Goal: Task Accomplishment & Management: Use online tool/utility

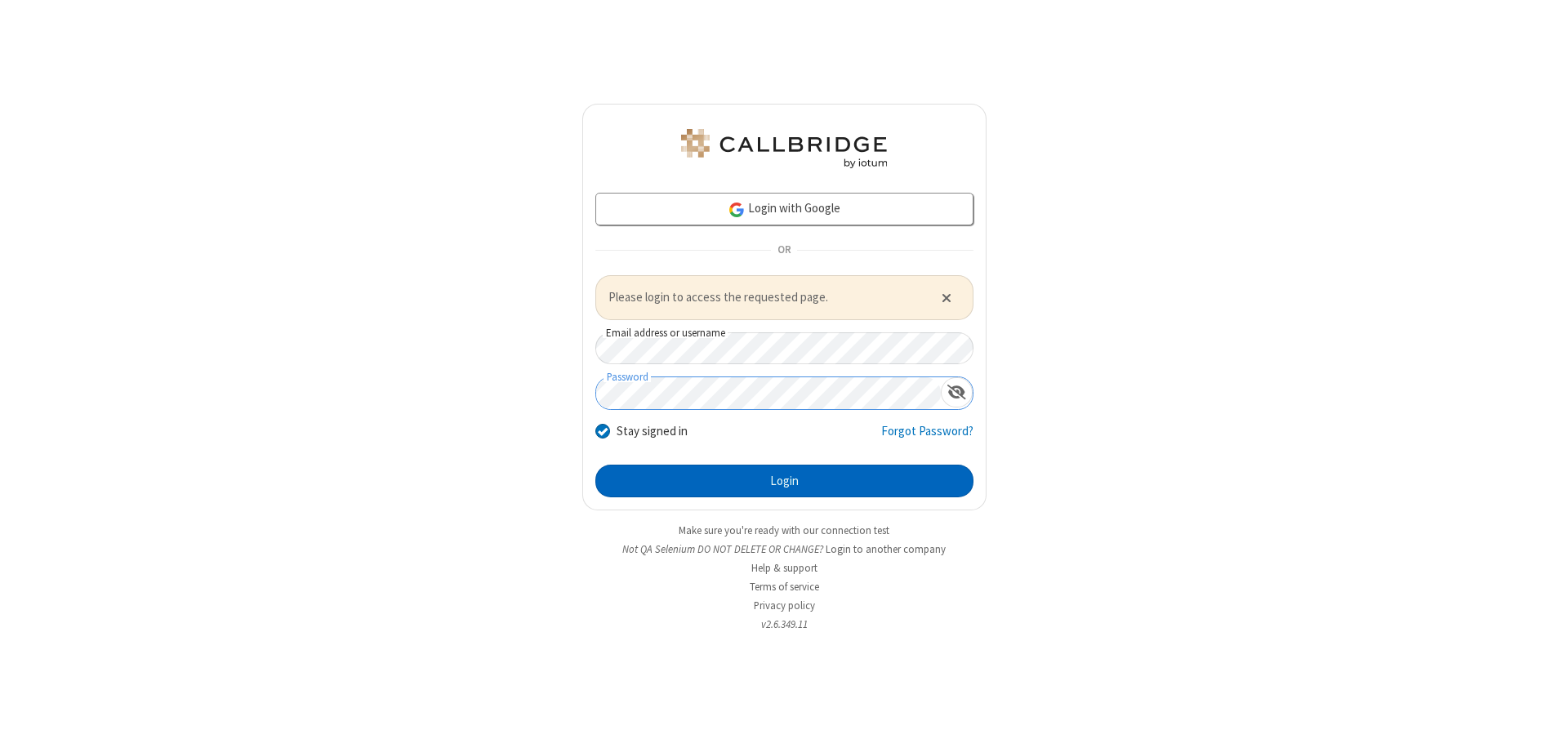
click at [784, 480] on button "Login" at bounding box center [784, 480] width 378 height 33
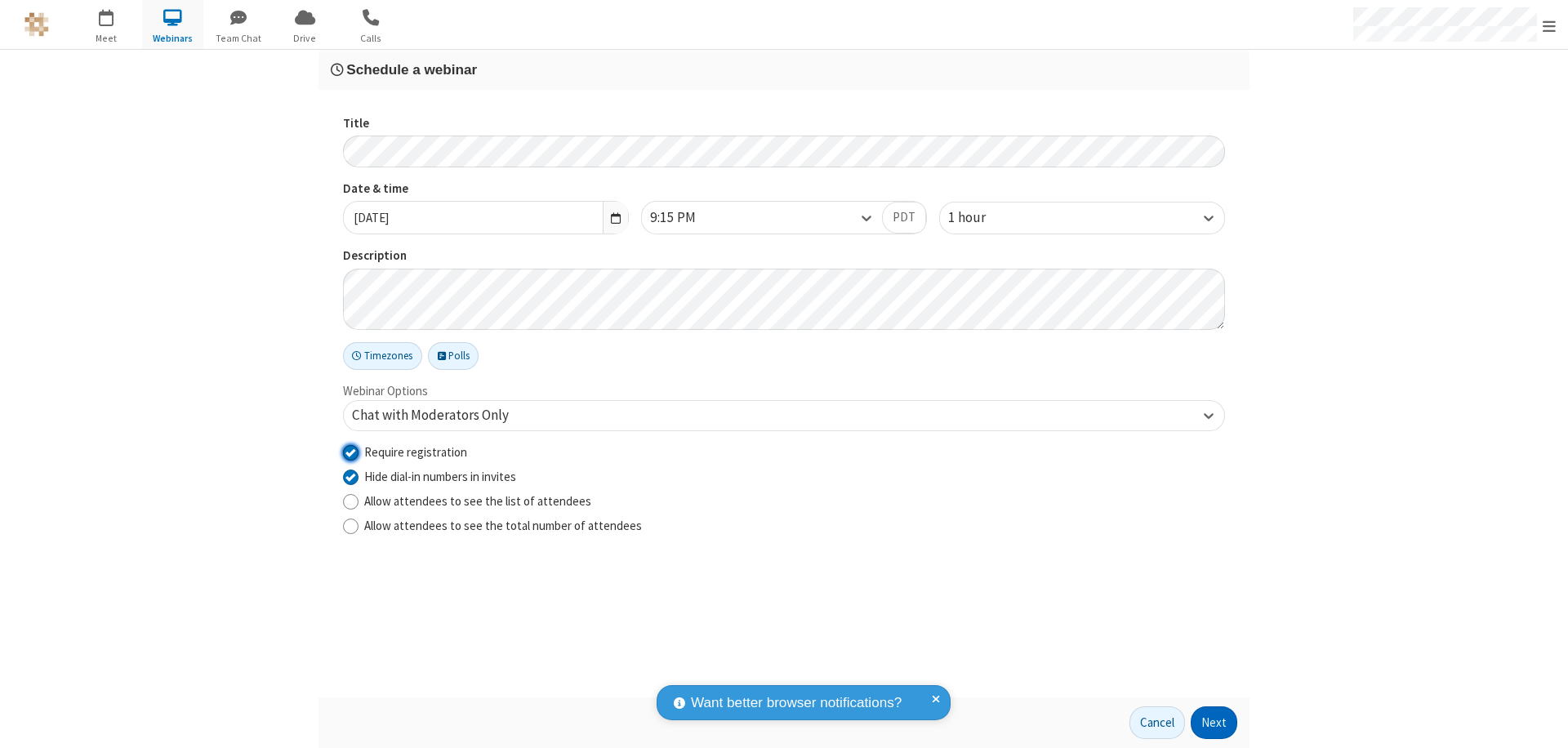
click at [350, 452] on input "Require registration" at bounding box center [350, 452] width 15 height 17
checkbox input "false"
click at [1214, 722] on button "Next" at bounding box center [1214, 722] width 46 height 33
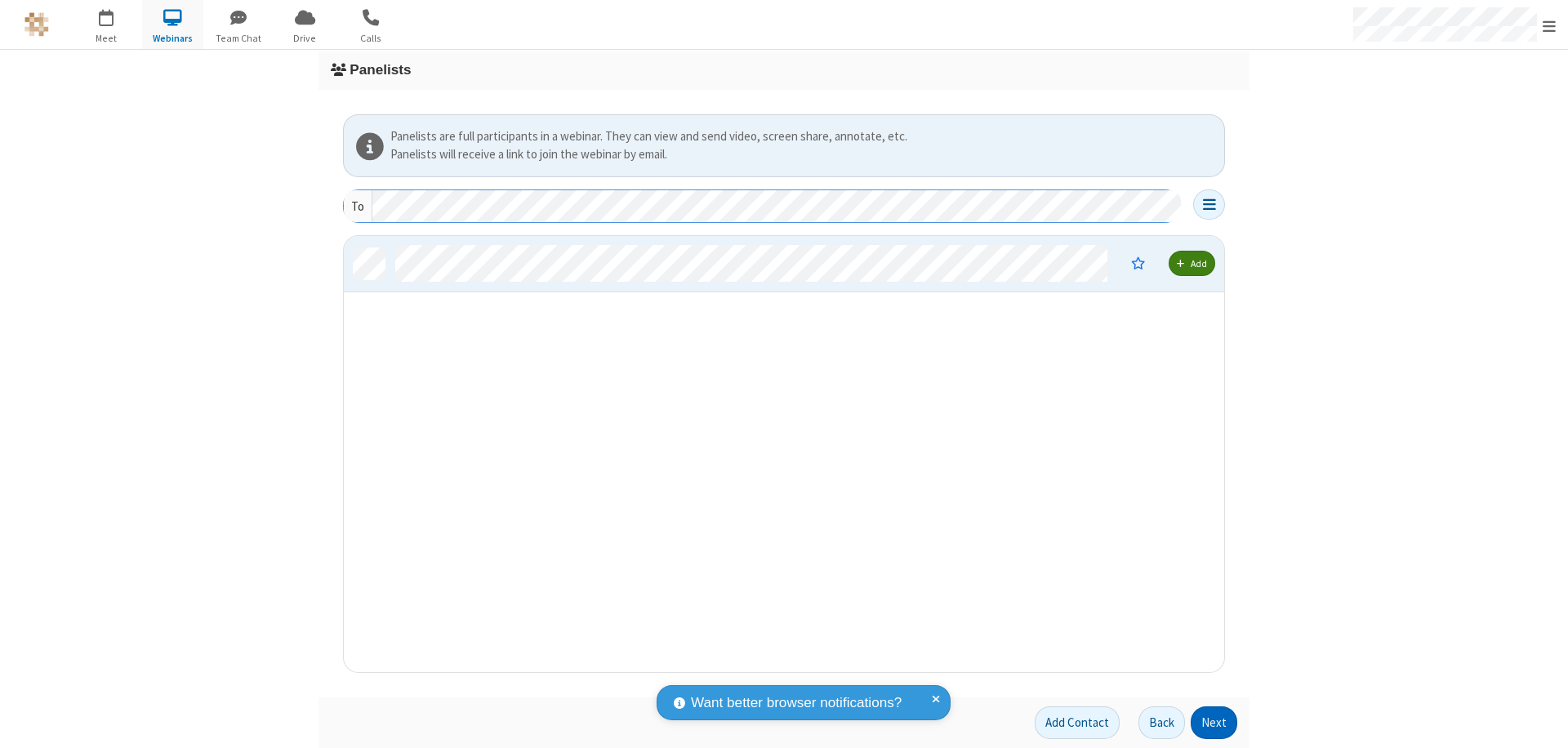
click at [1214, 722] on button "Next" at bounding box center [1214, 722] width 46 height 33
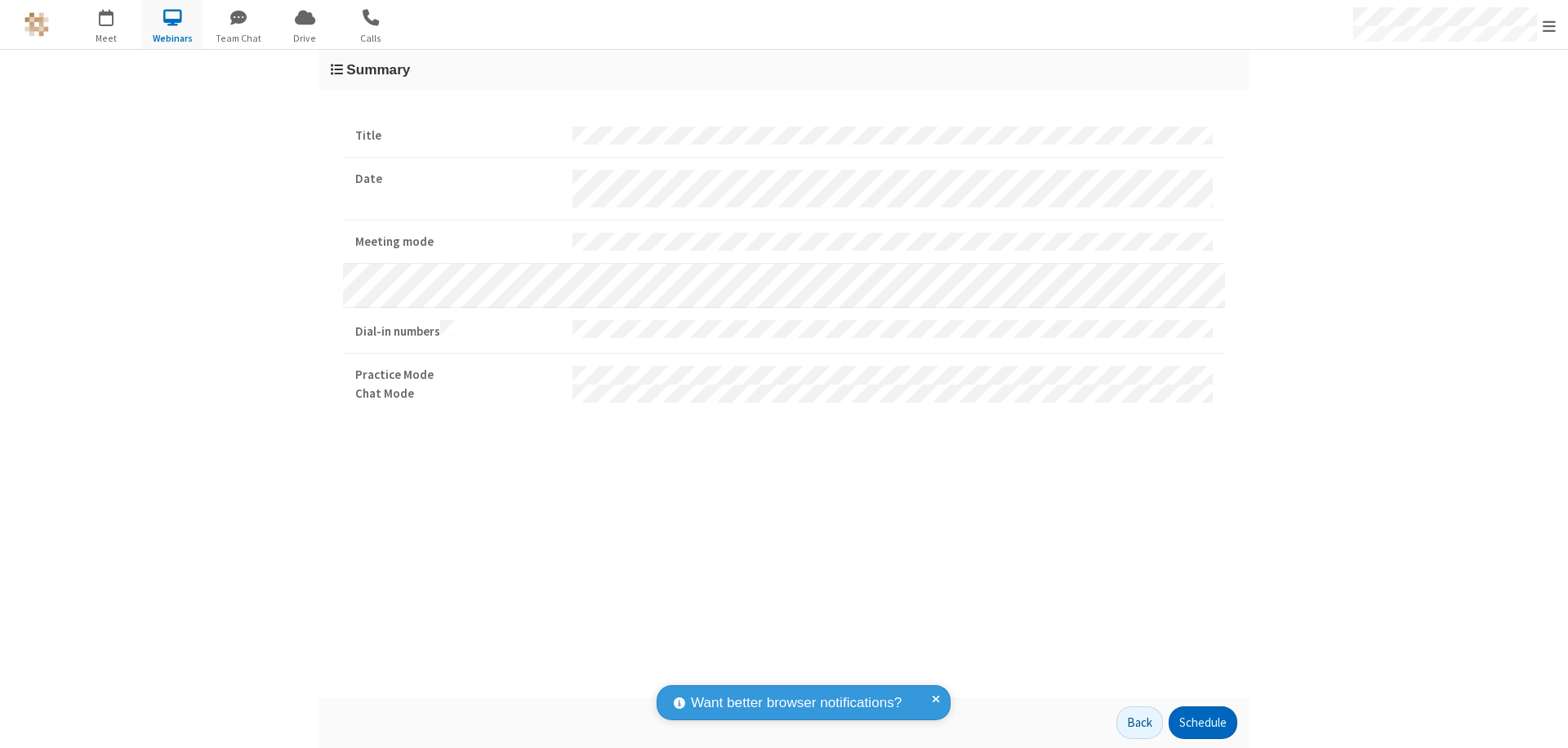
click at [1202, 722] on button "Schedule" at bounding box center [1202, 722] width 69 height 33
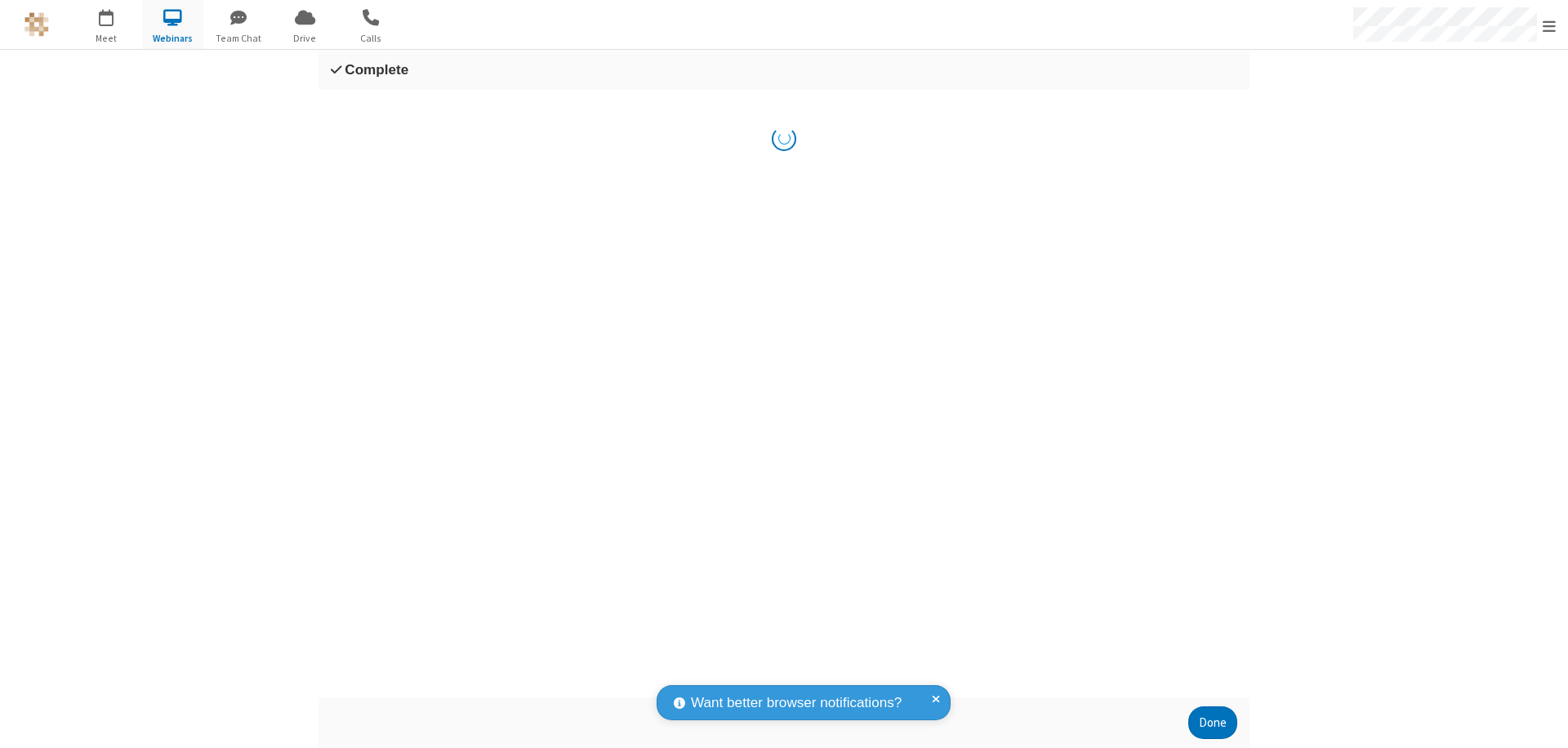
click at [1213, 722] on button "Done" at bounding box center [1212, 722] width 49 height 33
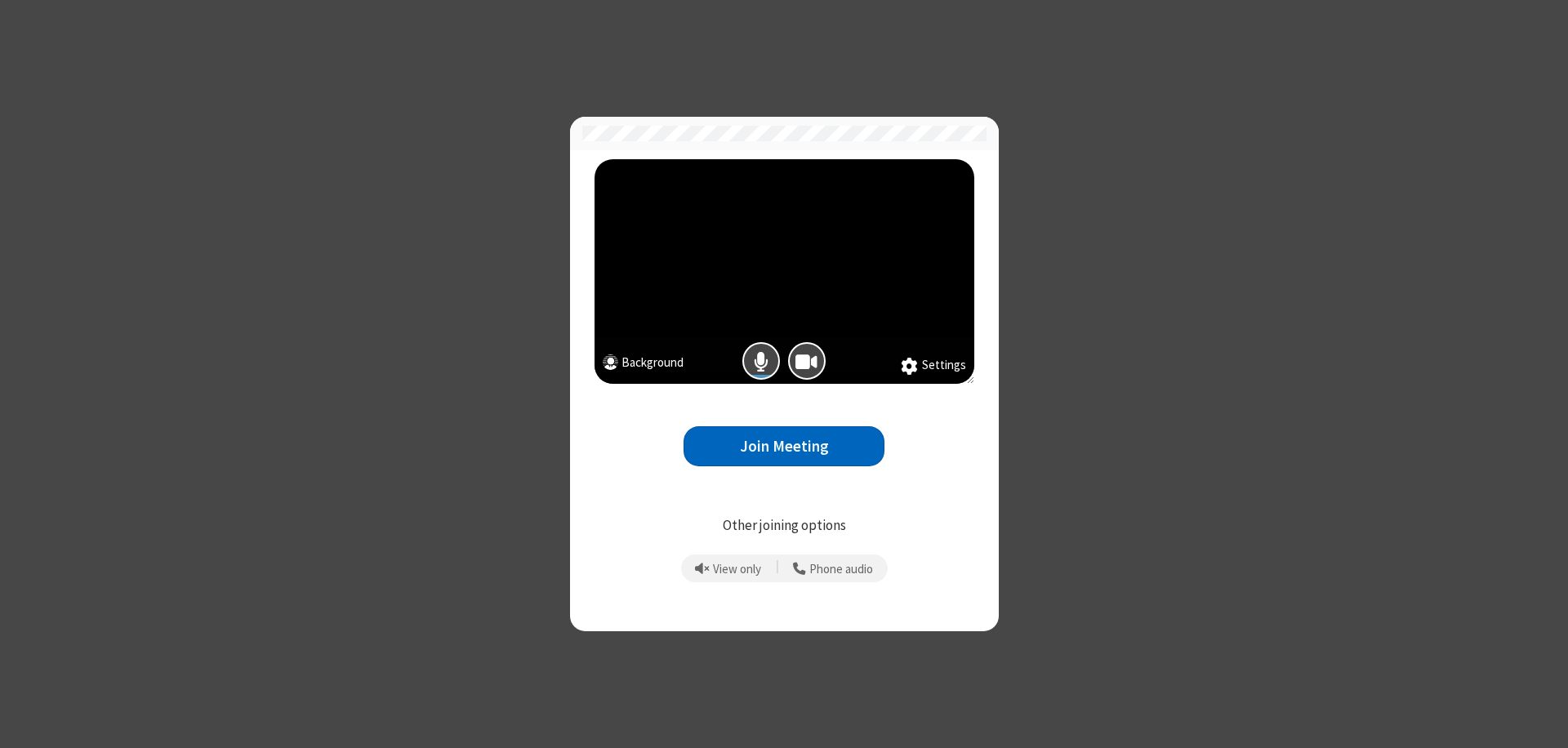
click at [784, 445] on button "Join Meeting" at bounding box center [783, 445] width 201 height 40
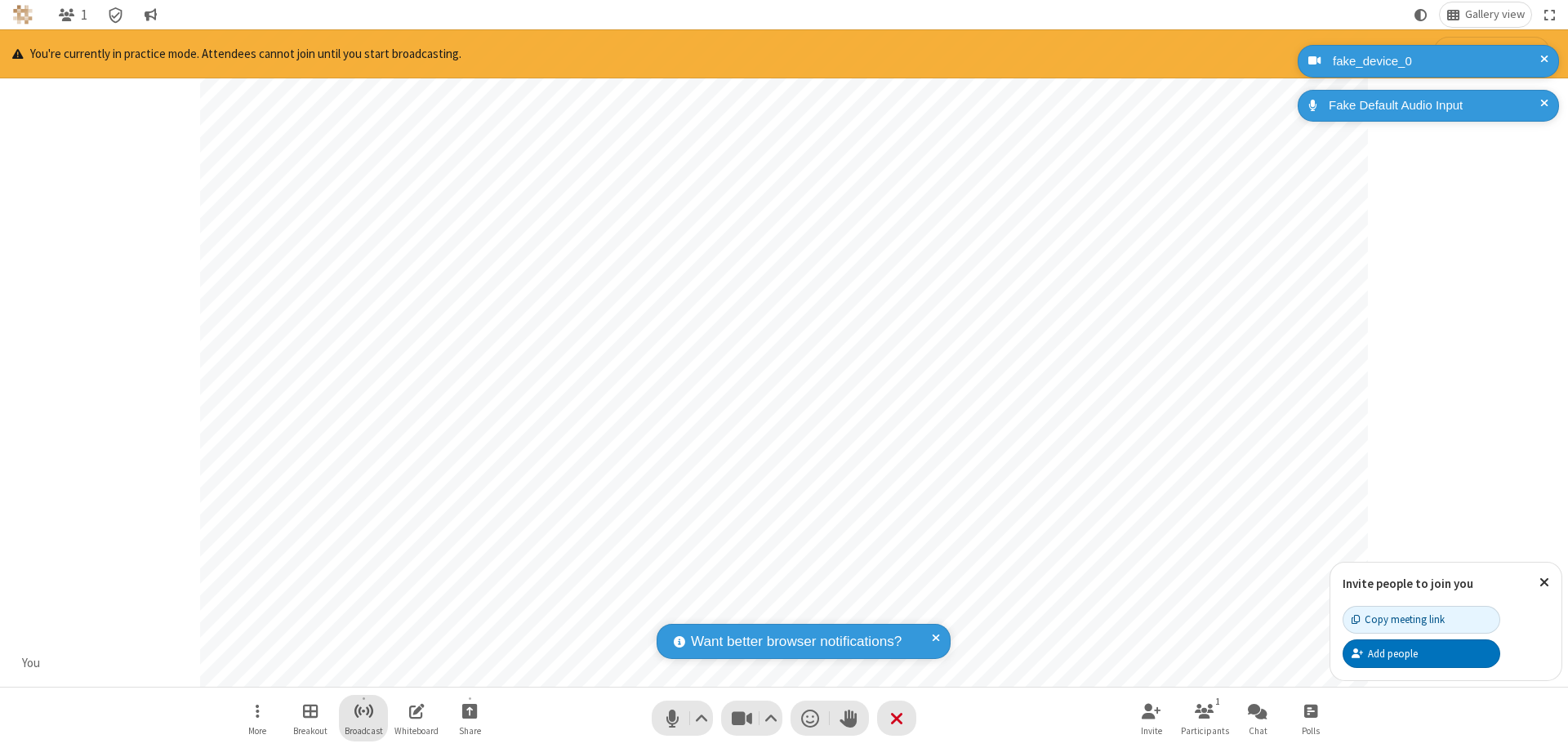
click at [363, 710] on span "Start broadcast" at bounding box center [363, 711] width 21 height 21
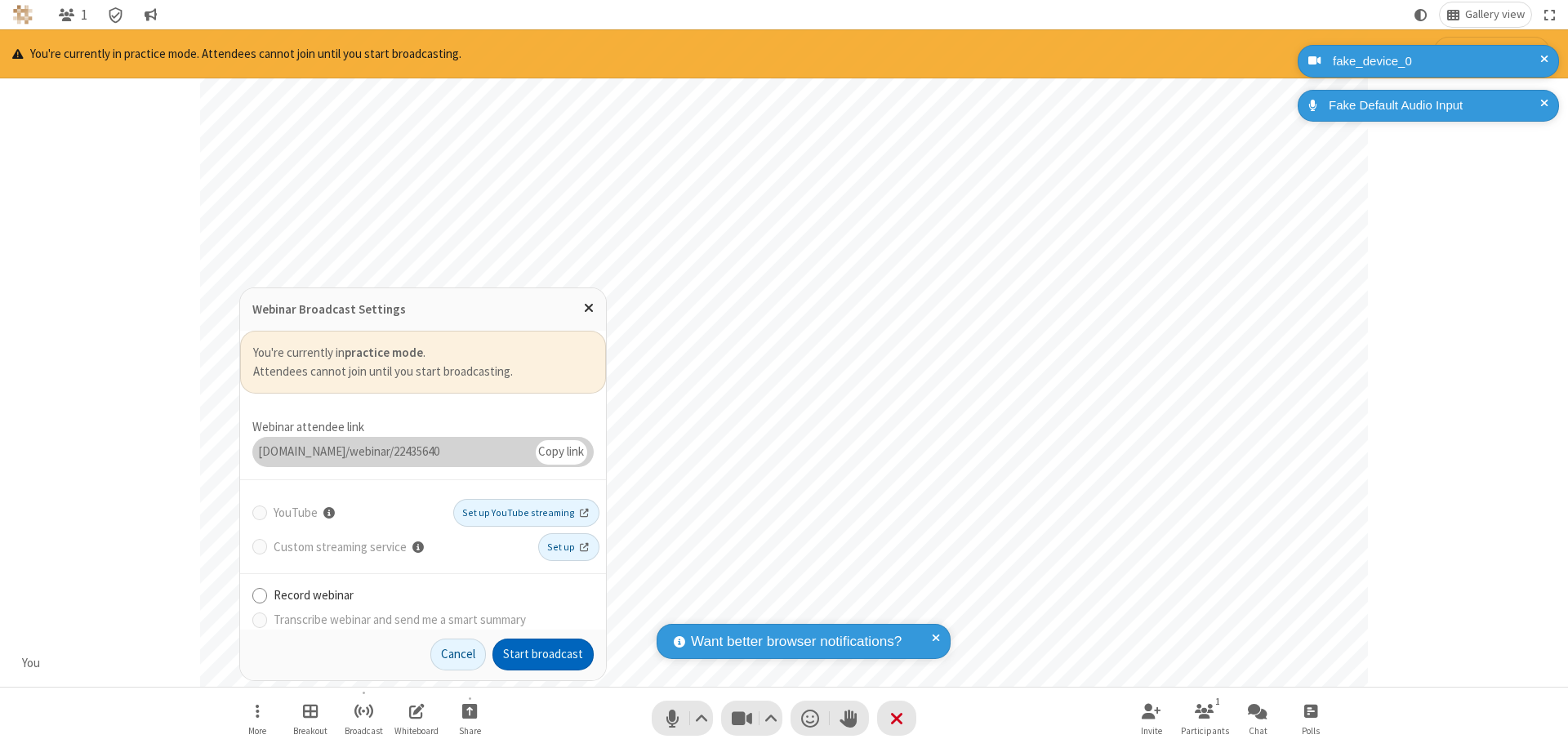
click at [543, 653] on button "Start broadcast" at bounding box center [542, 654] width 101 height 33
